Goal: Task Accomplishment & Management: Use online tool/utility

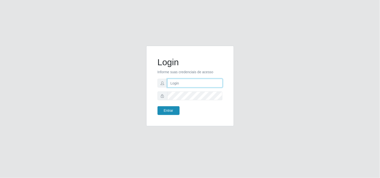
type input "[EMAIL_ADDRESS][DOMAIN_NAME]"
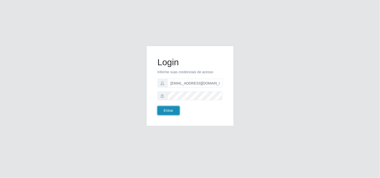
click at [173, 112] on button "Entrar" at bounding box center [168, 110] width 22 height 9
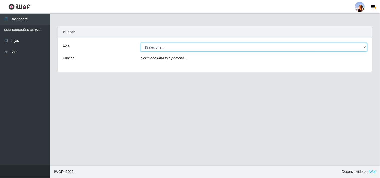
click at [186, 50] on select "[Selecione...] Supermercado [GEOGRAPHIC_DATA]" at bounding box center [254, 47] width 226 height 9
select select "166"
click at [141, 43] on select "[Selecione...] Supermercado [GEOGRAPHIC_DATA]" at bounding box center [254, 47] width 226 height 9
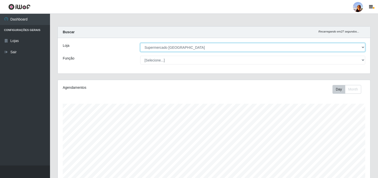
scroll to position [110, 0]
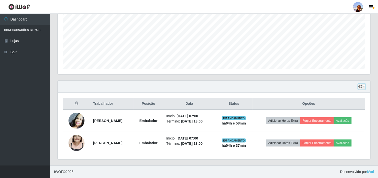
click at [364, 87] on button "button" at bounding box center [362, 87] width 7 height 6
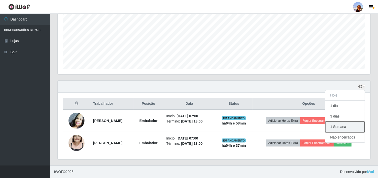
click at [342, 128] on button "1 Semana" at bounding box center [346, 127] width 40 height 11
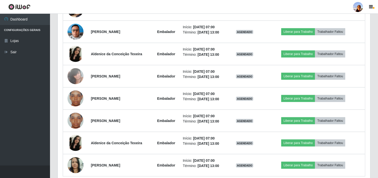
scroll to position [299, 0]
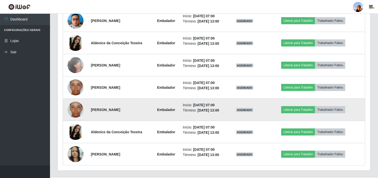
click at [73, 110] on img at bounding box center [76, 110] width 16 height 29
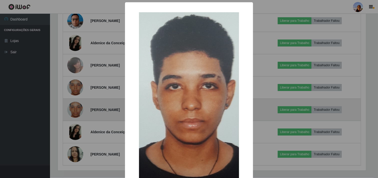
scroll to position [104, 310]
click at [73, 110] on div "× OK Cancel" at bounding box center [190, 89] width 380 height 178
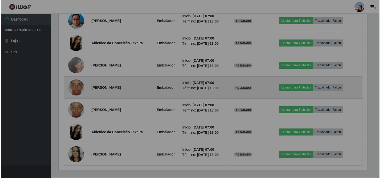
scroll to position [104, 313]
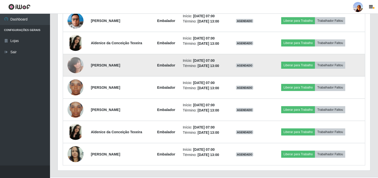
click at [76, 68] on img at bounding box center [76, 65] width 16 height 21
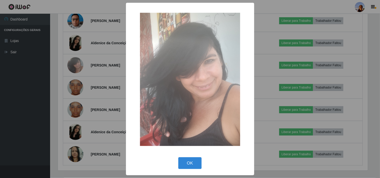
click at [76, 68] on div "× OK Cancel" at bounding box center [190, 89] width 380 height 178
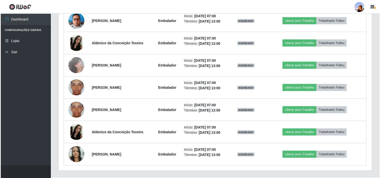
scroll to position [104, 313]
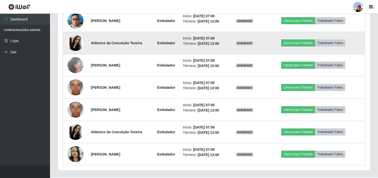
click at [76, 44] on img at bounding box center [76, 43] width 16 height 16
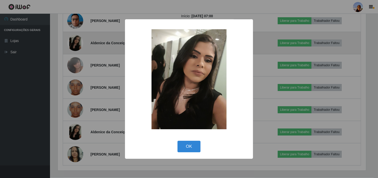
scroll to position [104, 310]
click at [76, 44] on div "× OK Cancel" at bounding box center [190, 89] width 380 height 178
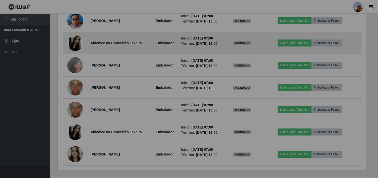
scroll to position [104, 313]
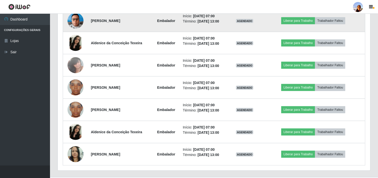
click at [72, 21] on img at bounding box center [76, 20] width 16 height 21
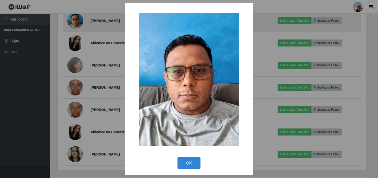
scroll to position [104, 310]
click at [72, 21] on div "× OK Cancel" at bounding box center [190, 89] width 380 height 178
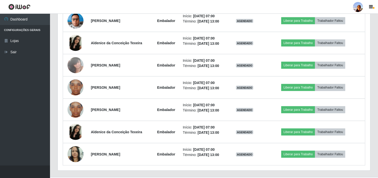
scroll to position [143, 0]
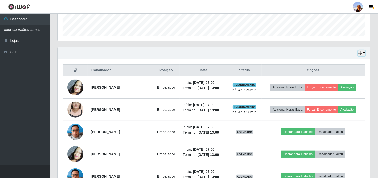
click at [364, 56] on button "button" at bounding box center [362, 54] width 7 height 6
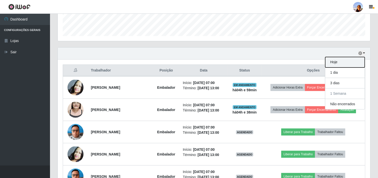
click at [349, 64] on button "Hoje" at bounding box center [346, 62] width 40 height 11
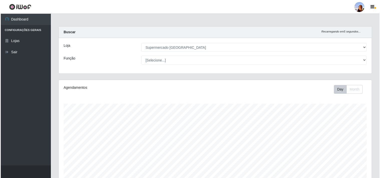
scroll to position [110, 0]
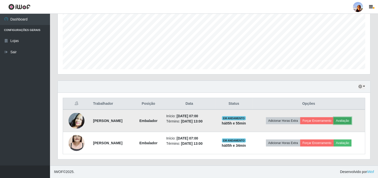
click at [352, 123] on button "Avaliação" at bounding box center [343, 120] width 18 height 7
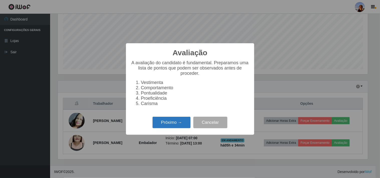
click at [179, 121] on button "Próximo →" at bounding box center [171, 123] width 38 height 12
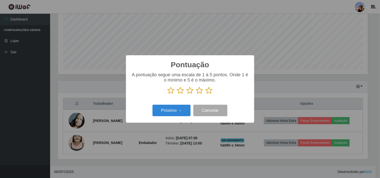
scroll to position [250102, 249896]
click at [211, 89] on icon at bounding box center [208, 91] width 7 height 8
click at [205, 94] on input "radio" at bounding box center [205, 94] width 0 height 0
click at [181, 110] on button "Próximo →" at bounding box center [171, 111] width 38 height 12
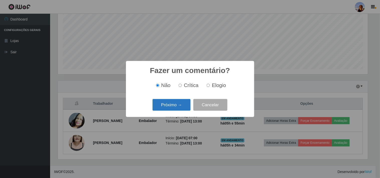
click at [175, 103] on button "Próximo →" at bounding box center [171, 105] width 38 height 12
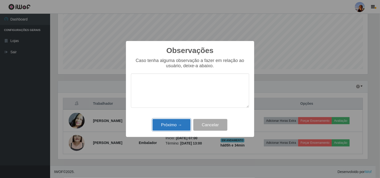
click at [178, 131] on button "Próximo →" at bounding box center [171, 125] width 38 height 12
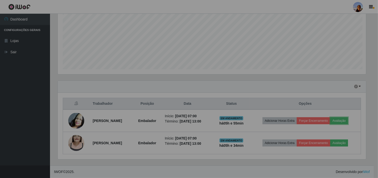
scroll to position [104, 313]
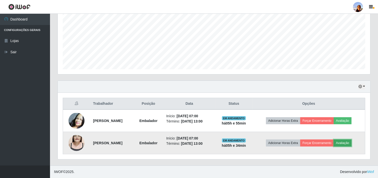
click at [351, 142] on button "Avaliação" at bounding box center [343, 143] width 18 height 7
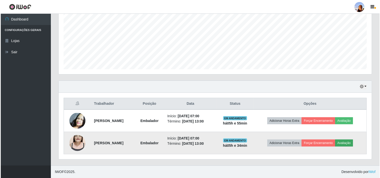
scroll to position [104, 310]
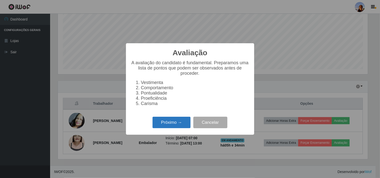
click at [180, 121] on button "Próximo →" at bounding box center [171, 123] width 38 height 12
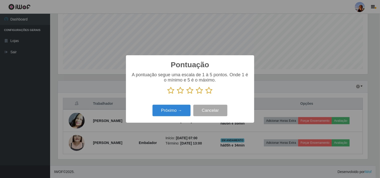
scroll to position [250102, 249896]
click at [198, 93] on icon at bounding box center [199, 91] width 7 height 8
click at [196, 94] on input "radio" at bounding box center [196, 94] width 0 height 0
click at [182, 110] on button "Próximo →" at bounding box center [171, 111] width 38 height 12
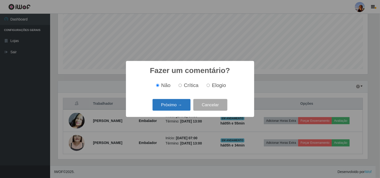
click at [178, 104] on button "Próximo →" at bounding box center [171, 105] width 38 height 12
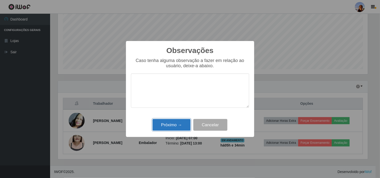
click at [173, 123] on button "Próximo →" at bounding box center [171, 125] width 38 height 12
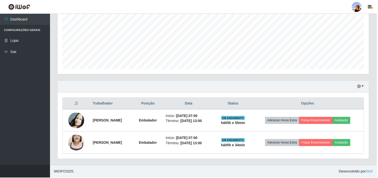
scroll to position [104, 313]
